Goal: Transaction & Acquisition: Purchase product/service

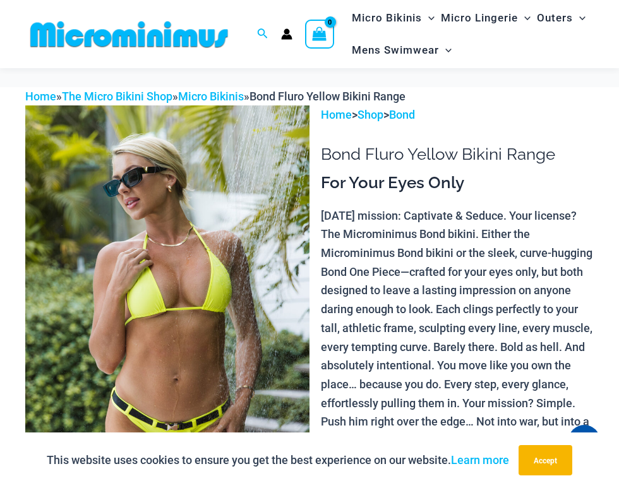
scroll to position [3123, 0]
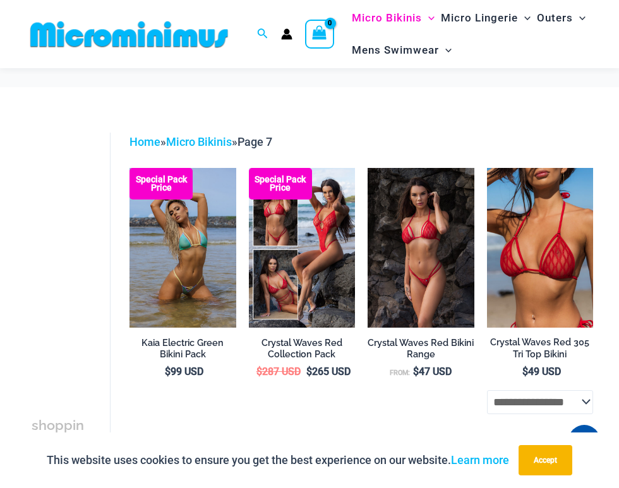
scroll to position [1232, 0]
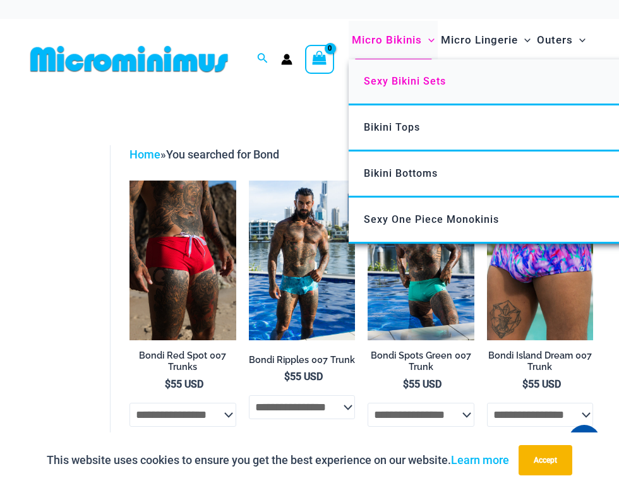
click at [405, 88] on link "Sexy Bikini Sets" at bounding box center [537, 82] width 376 height 46
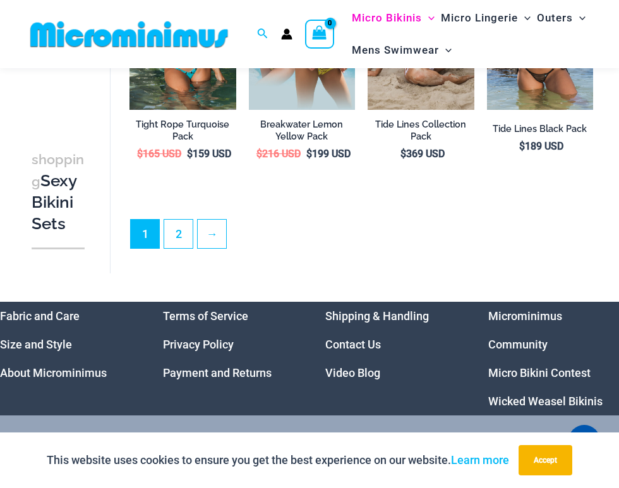
scroll to position [2024, 0]
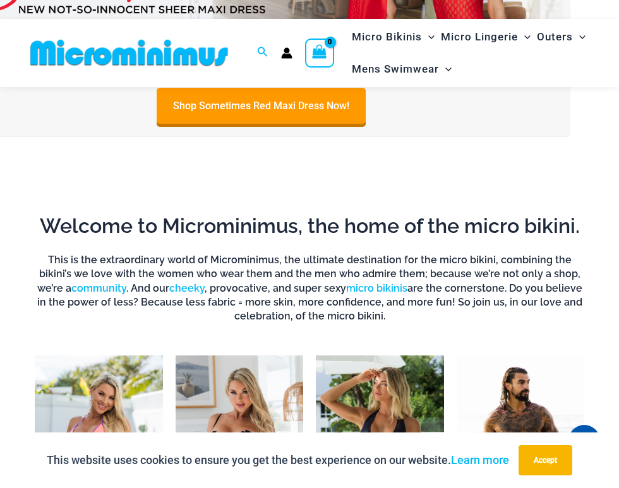
scroll to position [514, 0]
